Goal: Transaction & Acquisition: Book appointment/travel/reservation

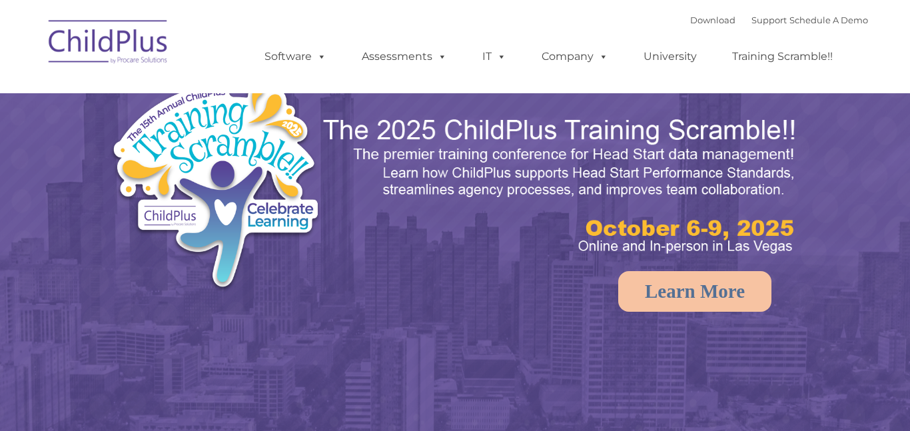
select select "MEDIUM"
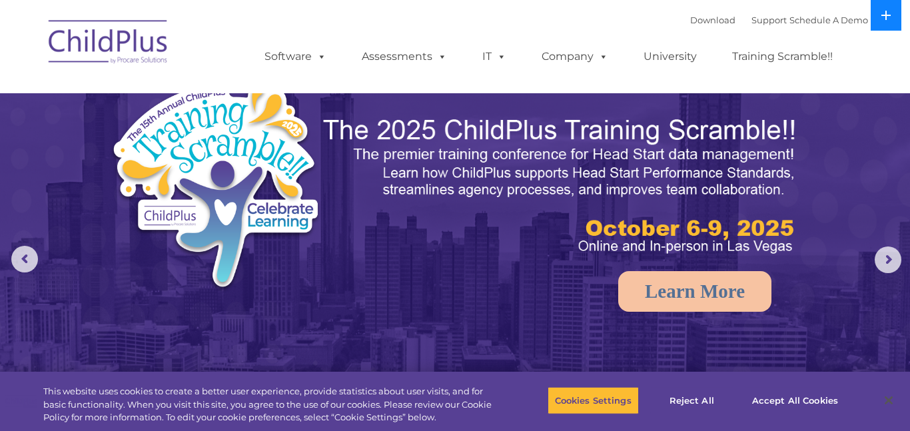
click at [885, 17] on icon at bounding box center [886, 15] width 11 height 11
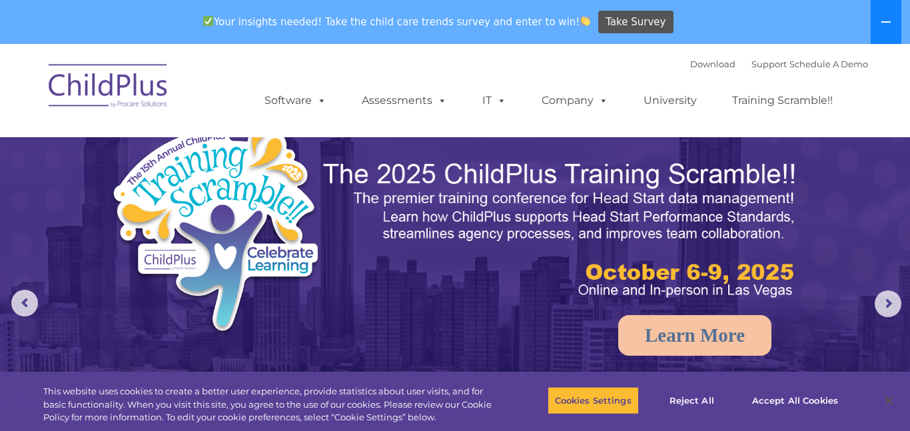
click at [885, 17] on icon at bounding box center [886, 22] width 11 height 11
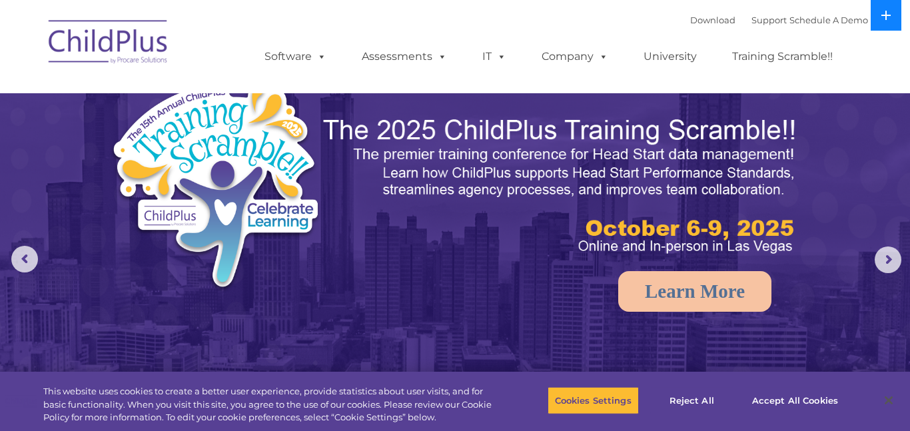
click at [885, 17] on icon at bounding box center [886, 15] width 11 height 11
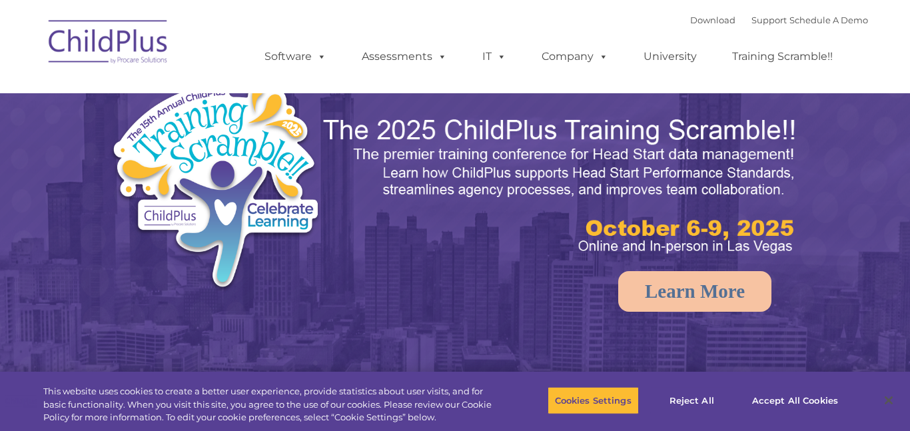
select select "MEDIUM"
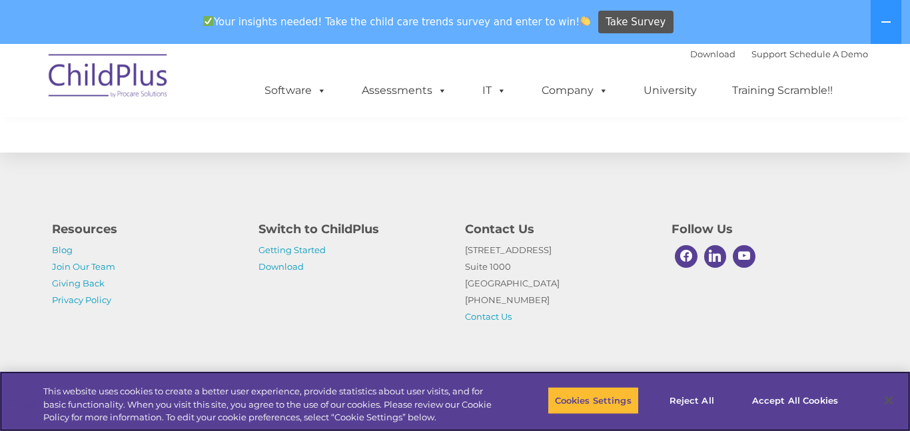
scroll to position [1608, 0]
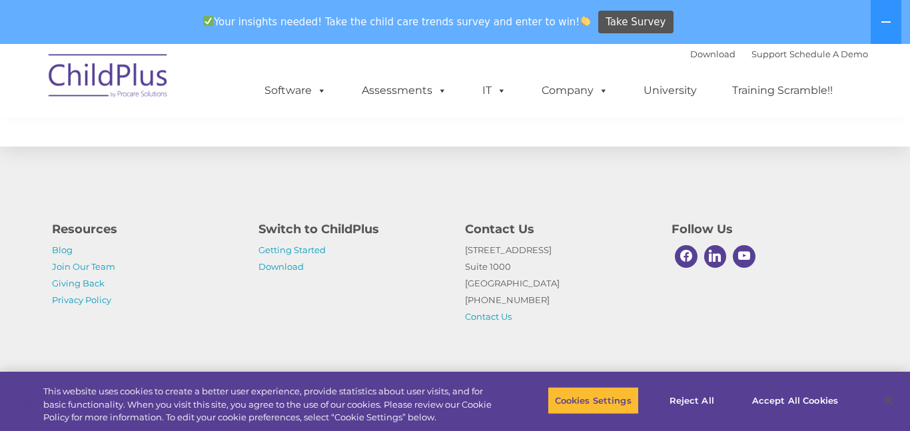
click at [151, 73] on img at bounding box center [108, 78] width 133 height 67
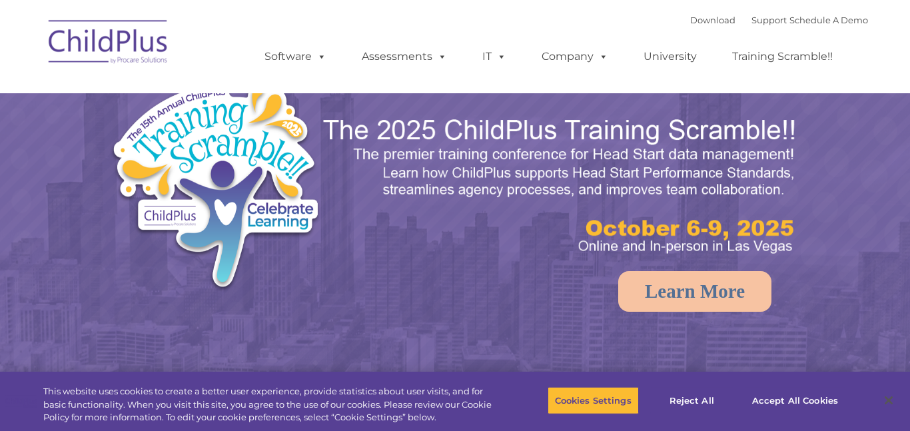
select select "MEDIUM"
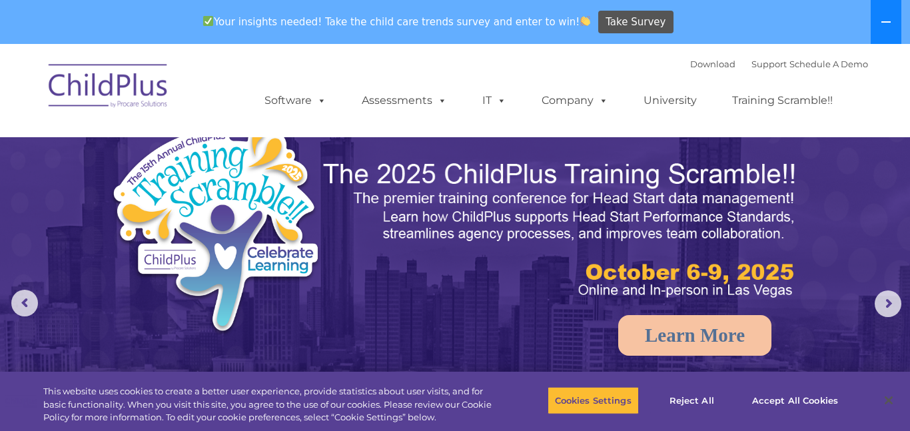
click at [881, 29] on button at bounding box center [886, 22] width 31 height 44
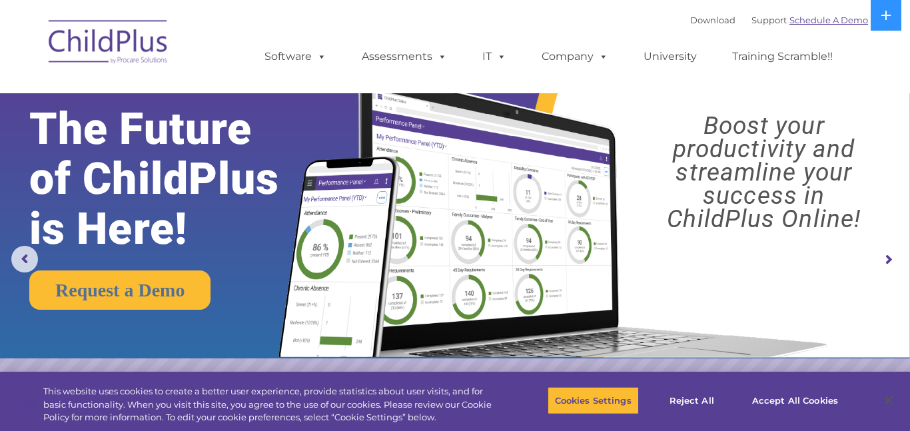
click at [839, 21] on link "Schedule A Demo" at bounding box center [828, 20] width 79 height 11
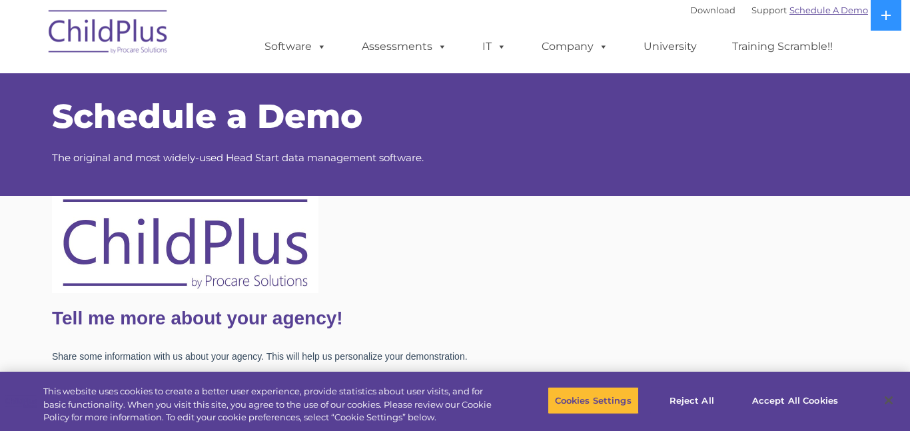
click at [802, 15] on link "Schedule A Demo" at bounding box center [828, 10] width 79 height 11
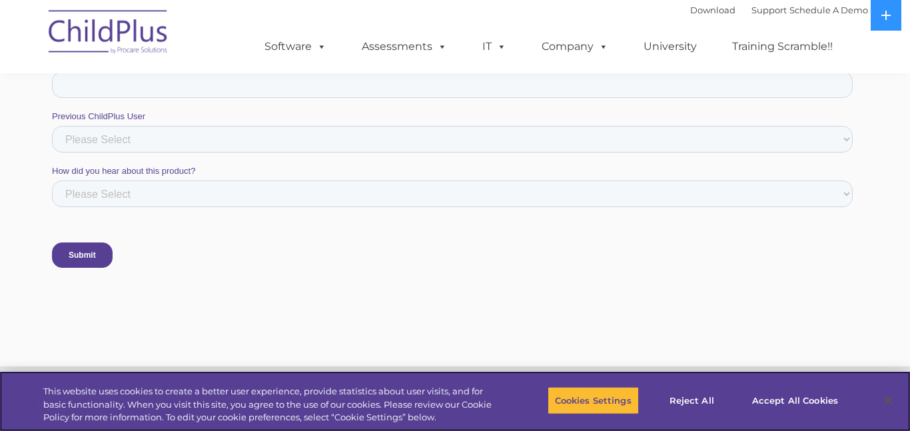
scroll to position [1022, 0]
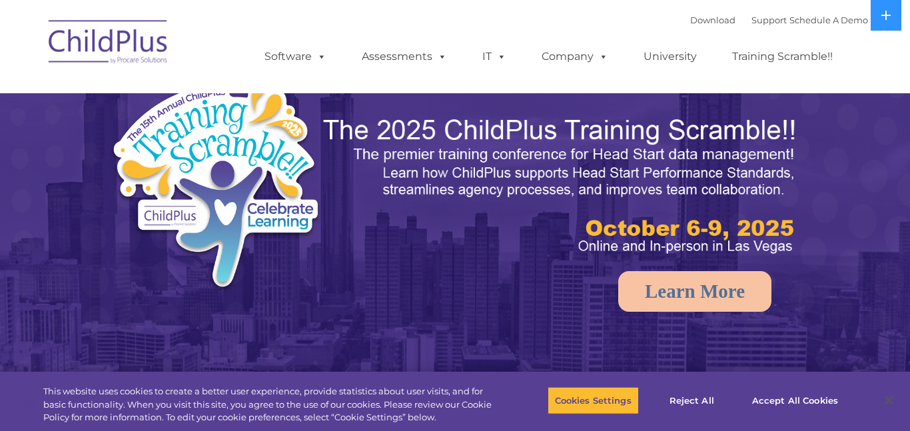
select select "MEDIUM"
click at [287, 171] on img at bounding box center [263, 188] width 306 height 223
click at [511, 173] on img at bounding box center [561, 186] width 479 height 143
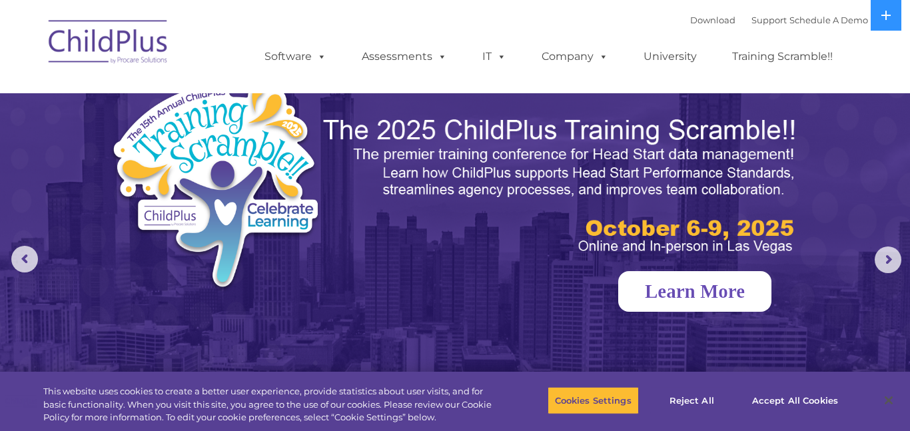
click at [656, 288] on link "Learn More" at bounding box center [694, 291] width 153 height 41
